Goal: Find specific page/section: Find specific page/section

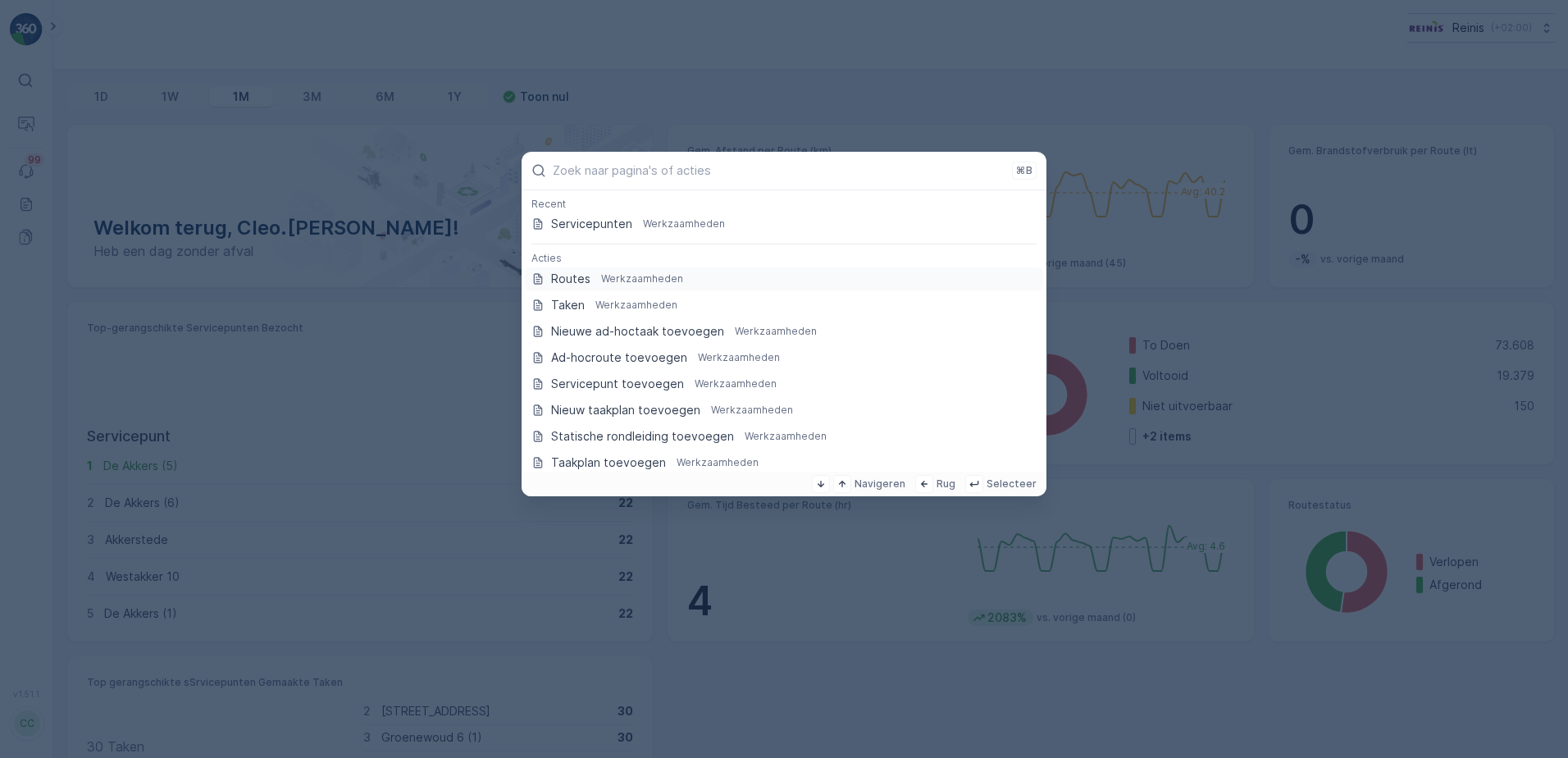
click at [572, 278] on p "Routes" at bounding box center [571, 279] width 39 height 17
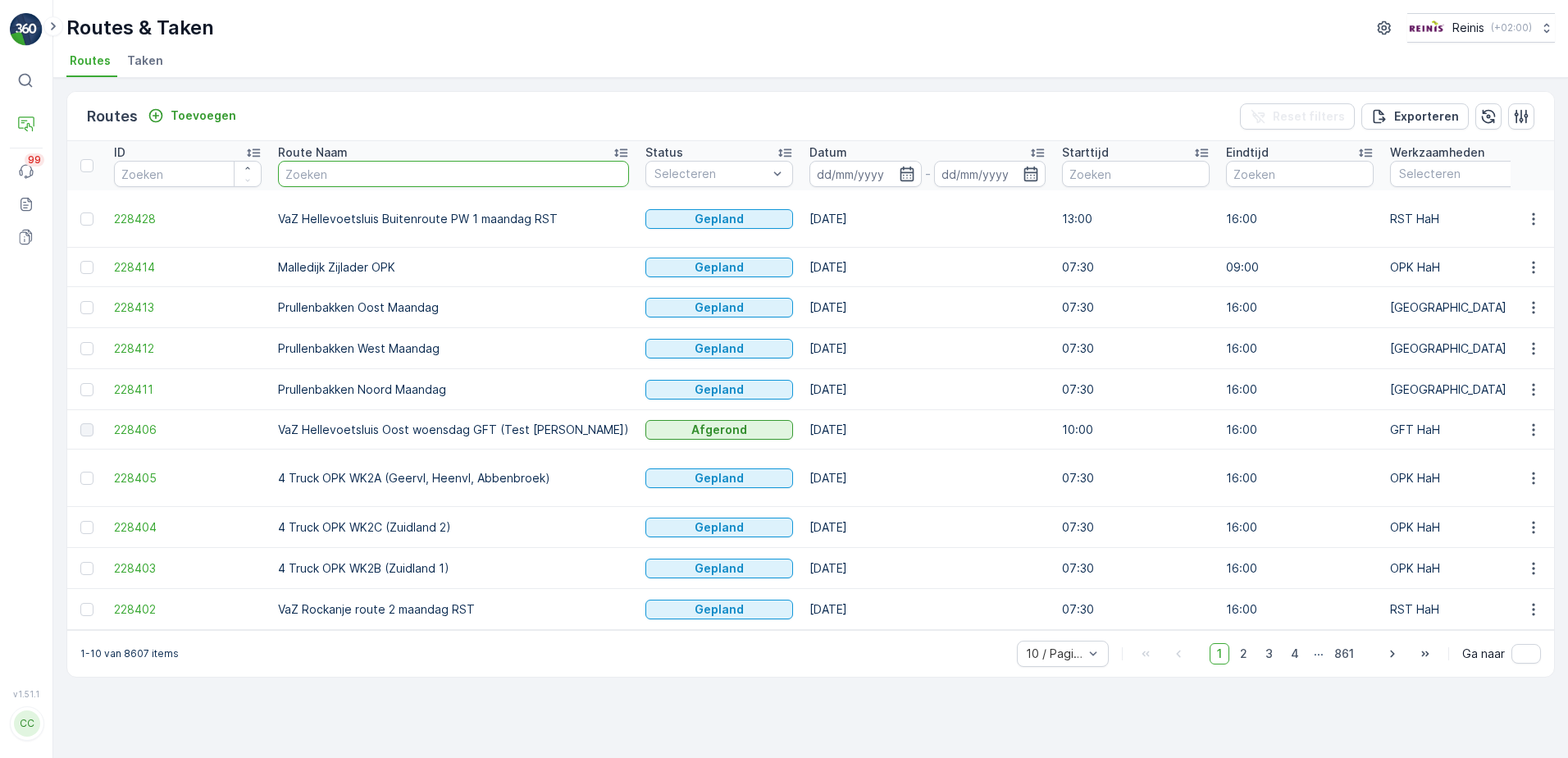
click at [376, 171] on input "text" at bounding box center [453, 173] width 351 height 26
type input "opk"
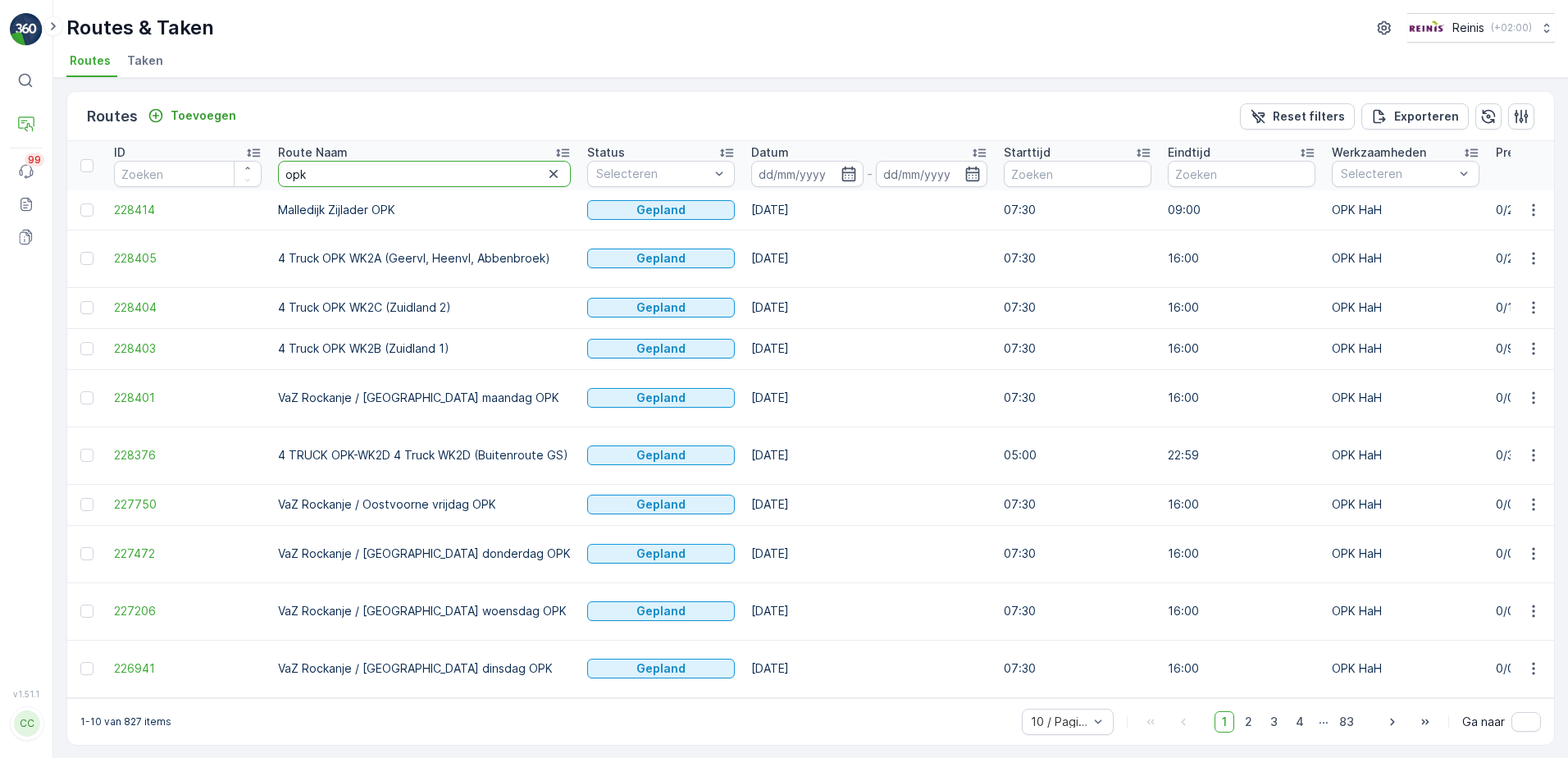
click at [283, 175] on input "opk" at bounding box center [424, 173] width 293 height 26
type input "[PERSON_NAME]"
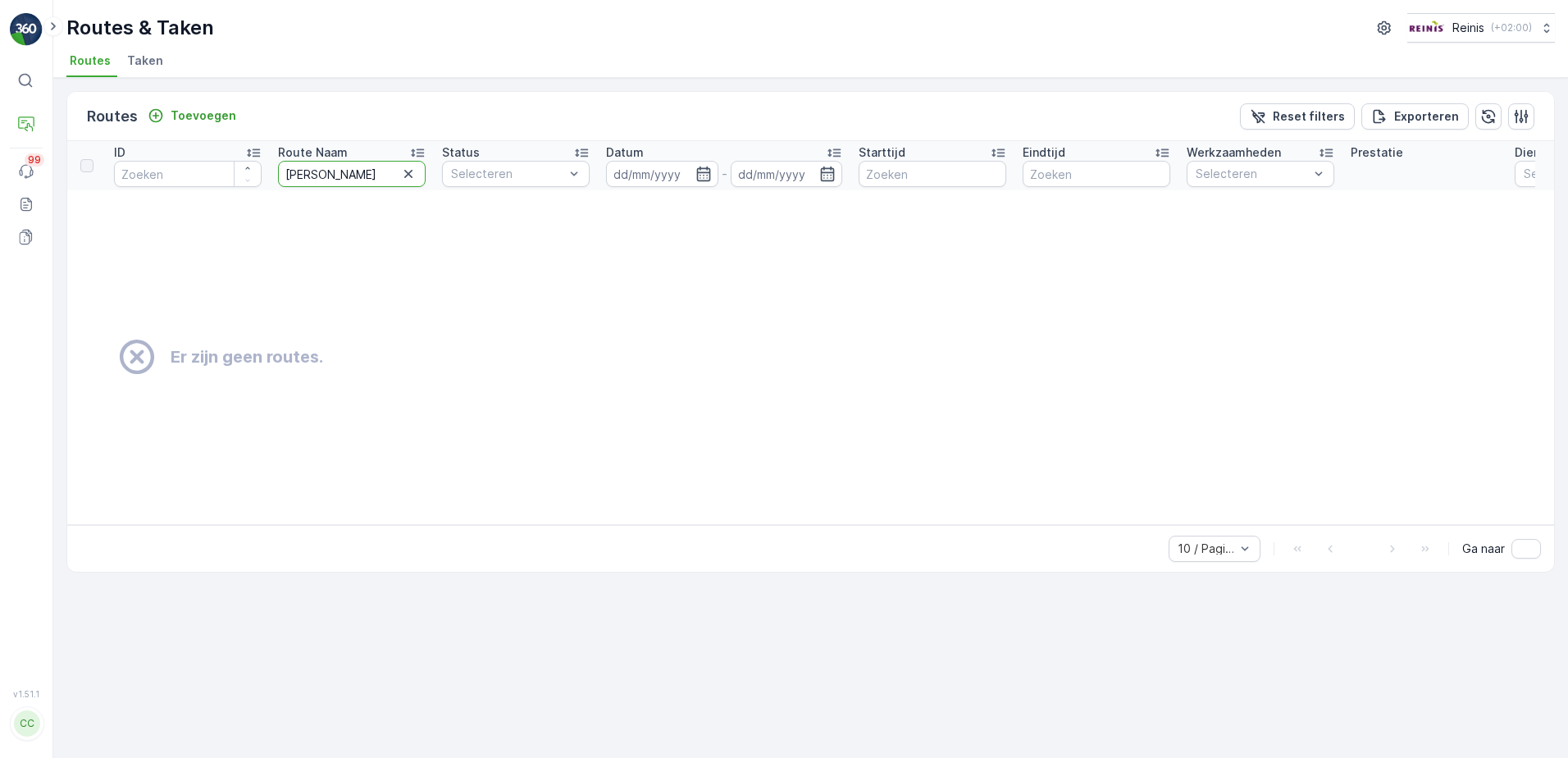
drag, startPoint x: 309, startPoint y: 173, endPoint x: 326, endPoint y: 173, distance: 17.0
click at [326, 173] on input "[PERSON_NAME]" at bounding box center [352, 173] width 148 height 26
type input "vaz"
